Goal: Find specific page/section: Find specific page/section

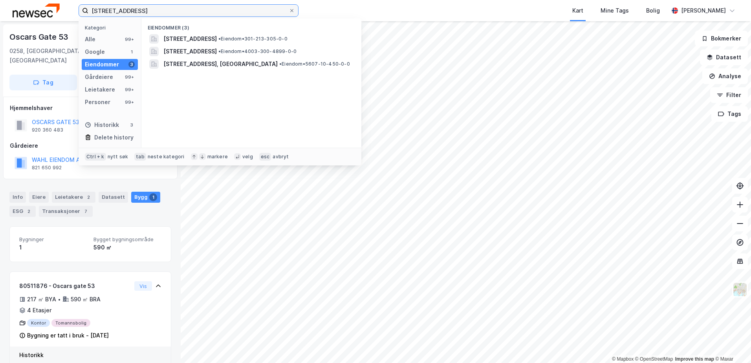
drag, startPoint x: 147, startPoint y: 11, endPoint x: 62, endPoint y: 9, distance: 84.8
click at [62, 9] on div "[STREET_ADDRESS] Kategori Alle 99+ Google 1 Eiendommer 3 Gårdeiere 99+ Leietake…" at bounding box center [375, 10] width 751 height 21
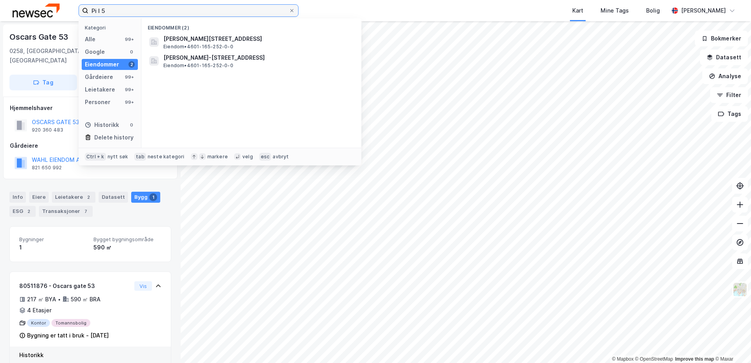
click at [97, 11] on input "Pi I 5" at bounding box center [188, 11] width 200 height 12
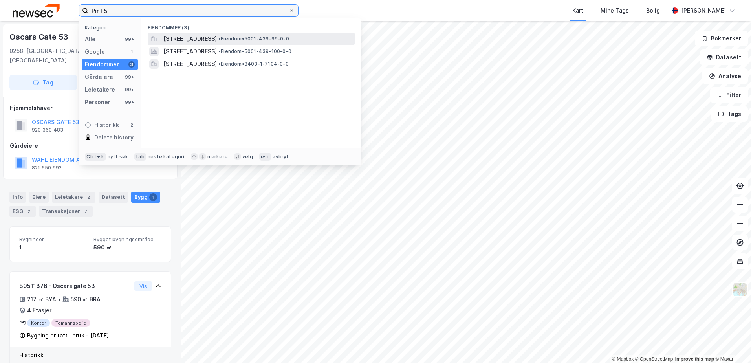
type input "Pir I 5"
click at [181, 38] on span "[STREET_ADDRESS]" at bounding box center [189, 38] width 53 height 9
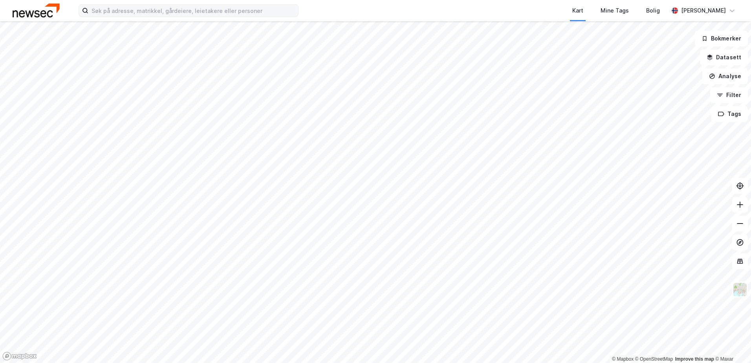
click at [156, 16] on label at bounding box center [189, 10] width 220 height 13
click at [156, 16] on input at bounding box center [193, 11] width 210 height 12
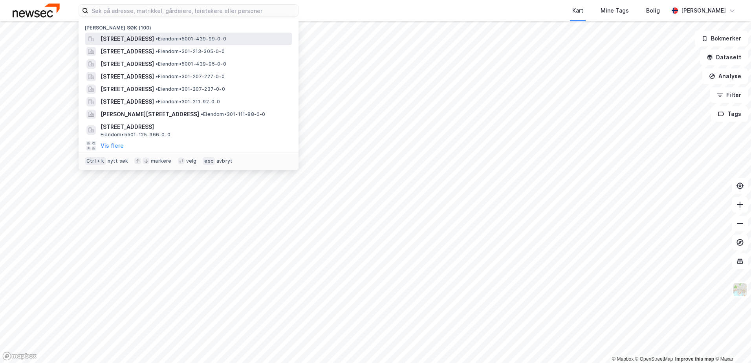
click at [146, 40] on span "[STREET_ADDRESS]" at bounding box center [127, 38] width 53 height 9
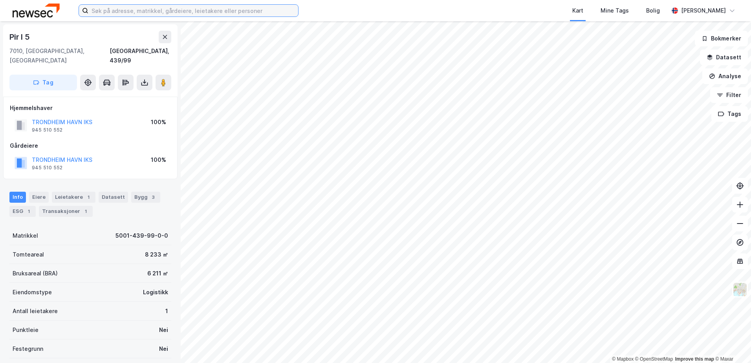
click at [143, 15] on input at bounding box center [193, 11] width 210 height 12
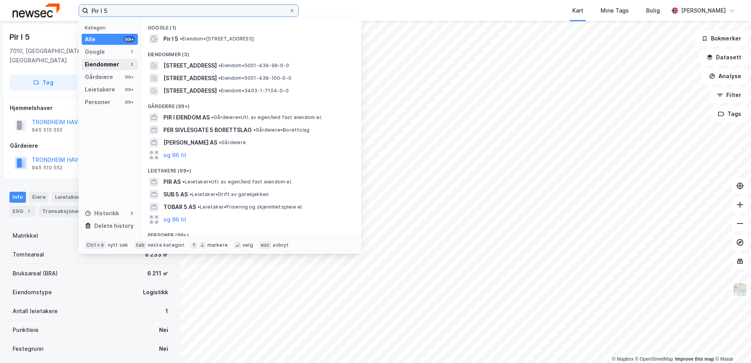
type input "Pir I 5"
click at [113, 62] on div "Eiendommer" at bounding box center [102, 64] width 34 height 9
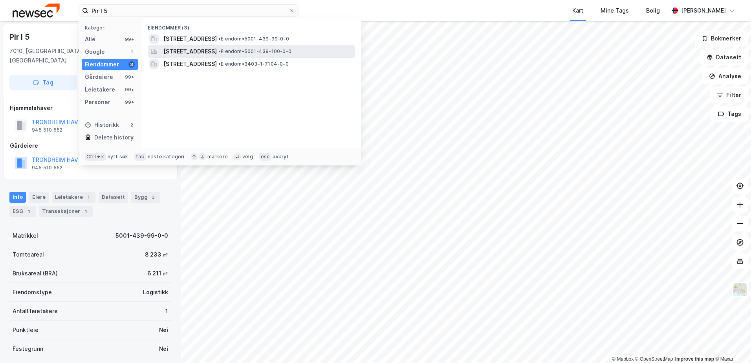
click at [159, 49] on div "Pir I 5B, 7010, TRONDHEIM, TRONDHEIM • Eiendom • 5001-439-100-0-0" at bounding box center [251, 51] width 207 height 13
